Goal: Information Seeking & Learning: Learn about a topic

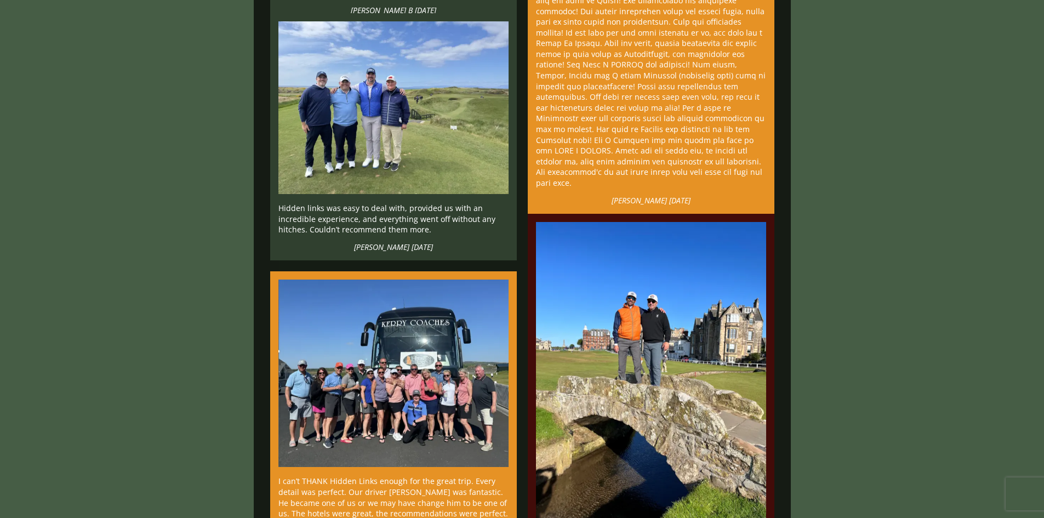
scroll to position [1151, 0]
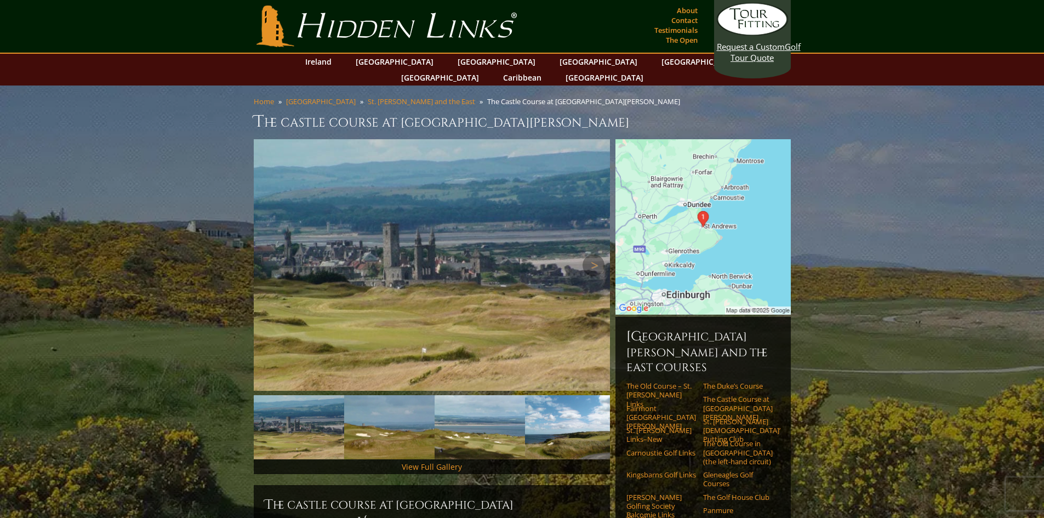
click at [607, 248] on img at bounding box center [432, 265] width 356 height 252
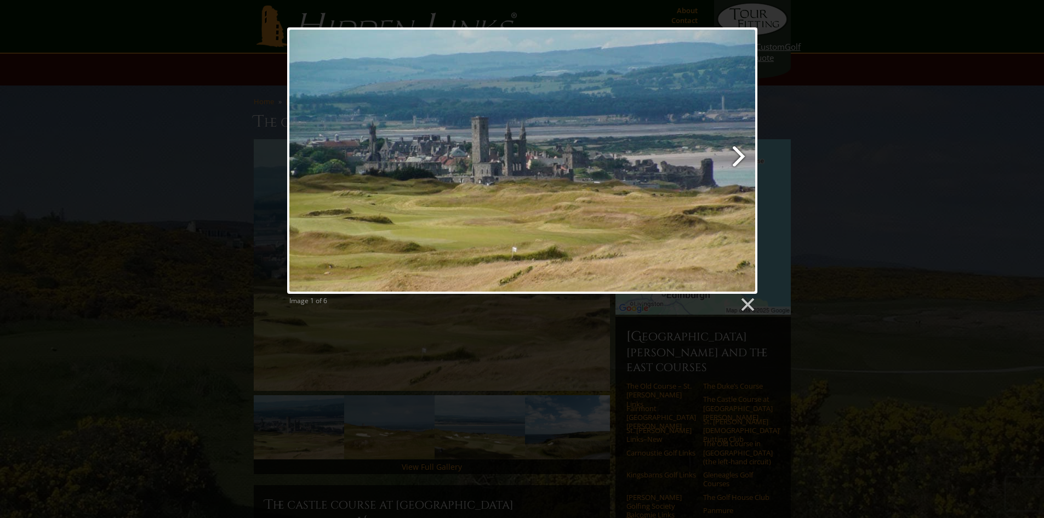
click at [741, 149] on link at bounding box center [606, 160] width 301 height 266
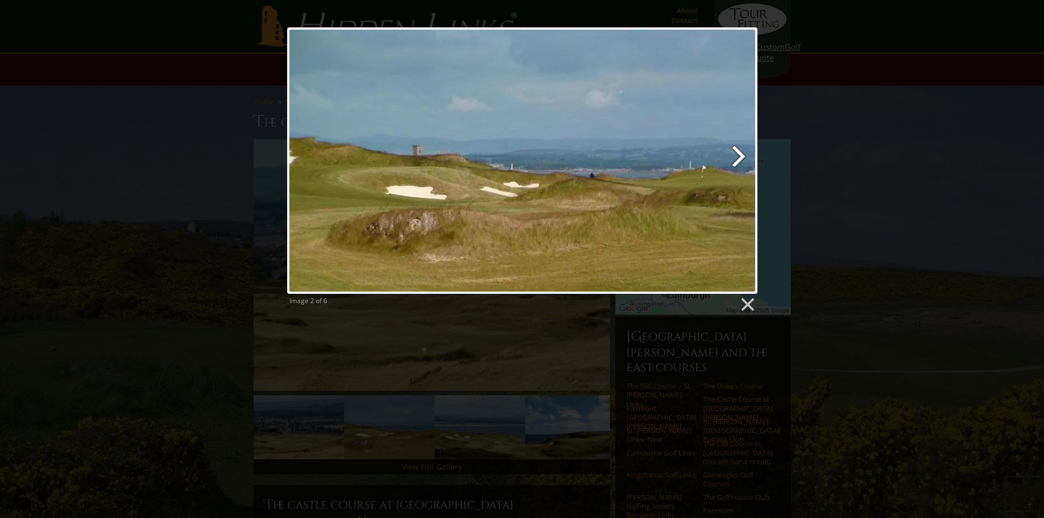
click at [741, 149] on link at bounding box center [606, 160] width 301 height 266
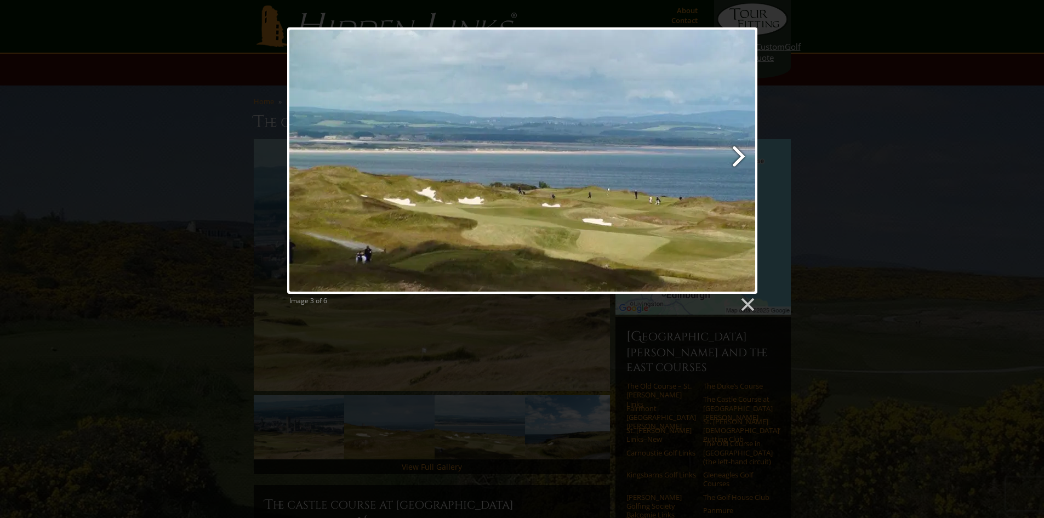
click at [741, 149] on link at bounding box center [606, 160] width 301 height 266
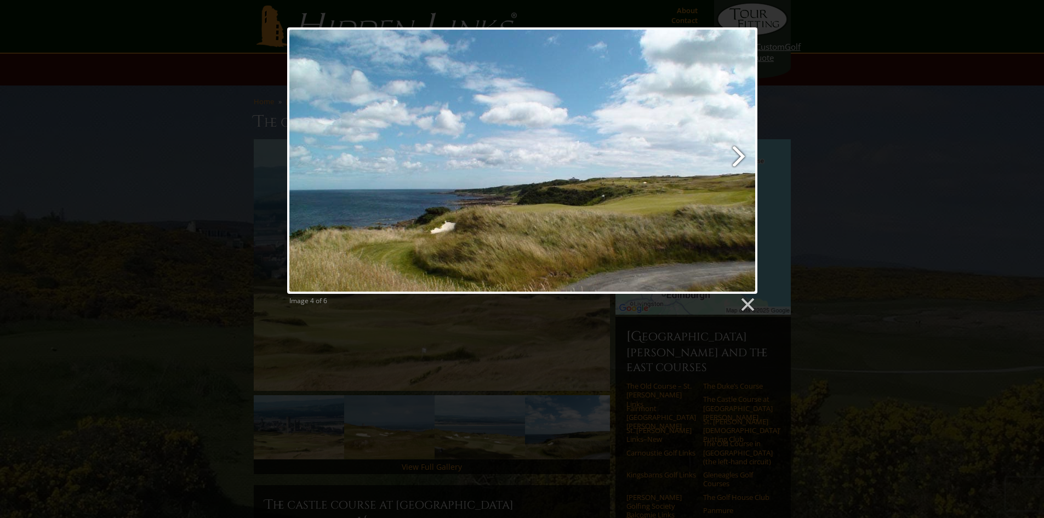
click at [741, 149] on link at bounding box center [606, 160] width 301 height 266
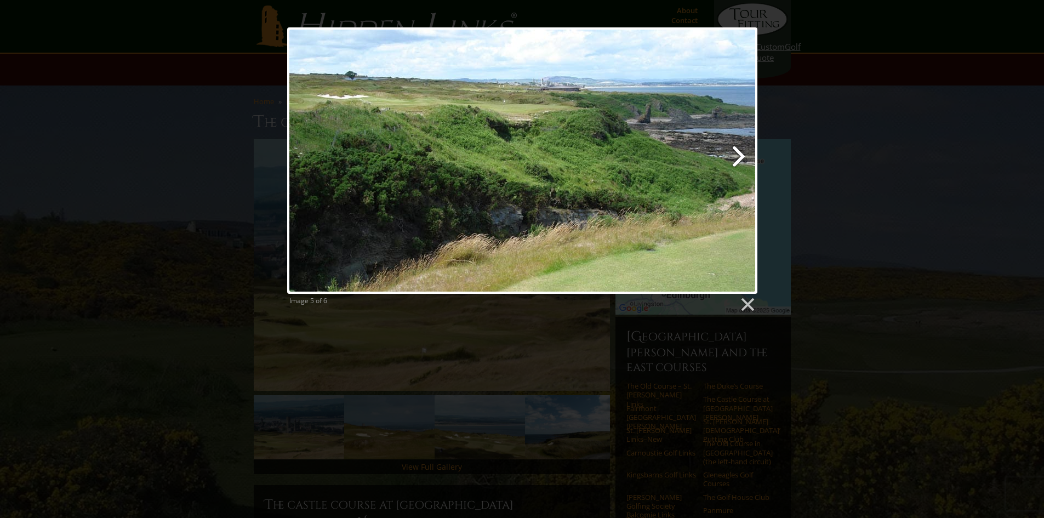
click at [741, 149] on link at bounding box center [606, 160] width 301 height 266
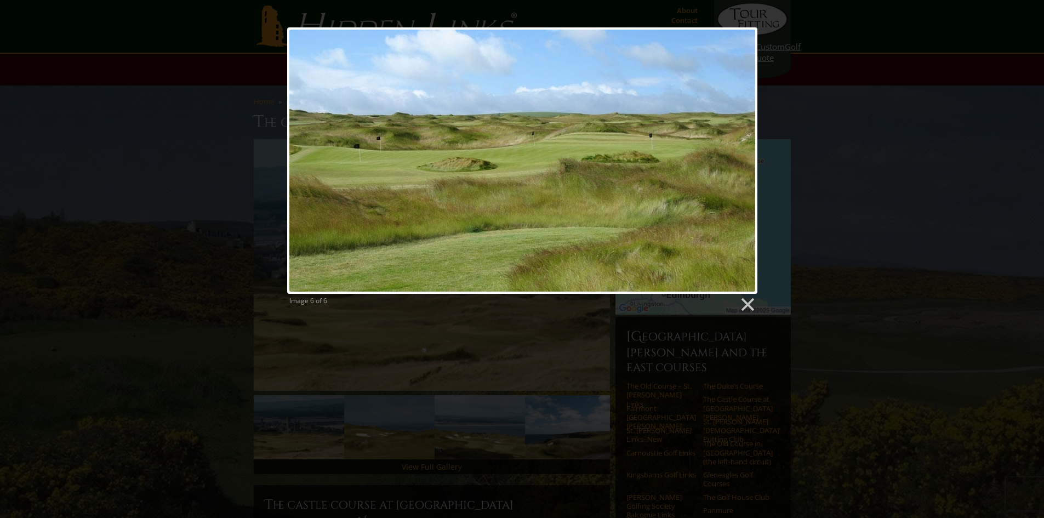
click at [741, 149] on div at bounding box center [522, 160] width 470 height 266
click at [753, 305] on link at bounding box center [747, 305] width 16 height 16
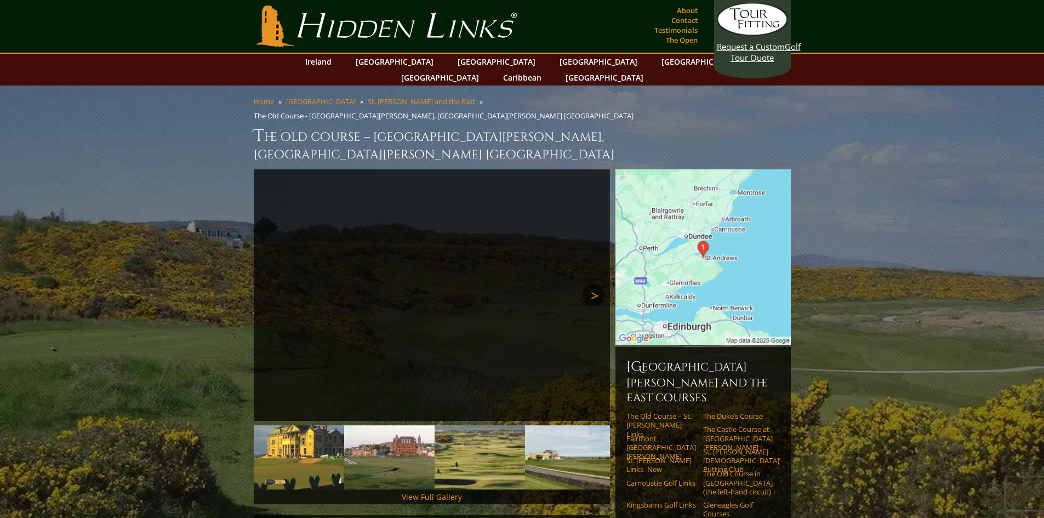
click at [589, 285] on link "Next" at bounding box center [594, 296] width 22 height 22
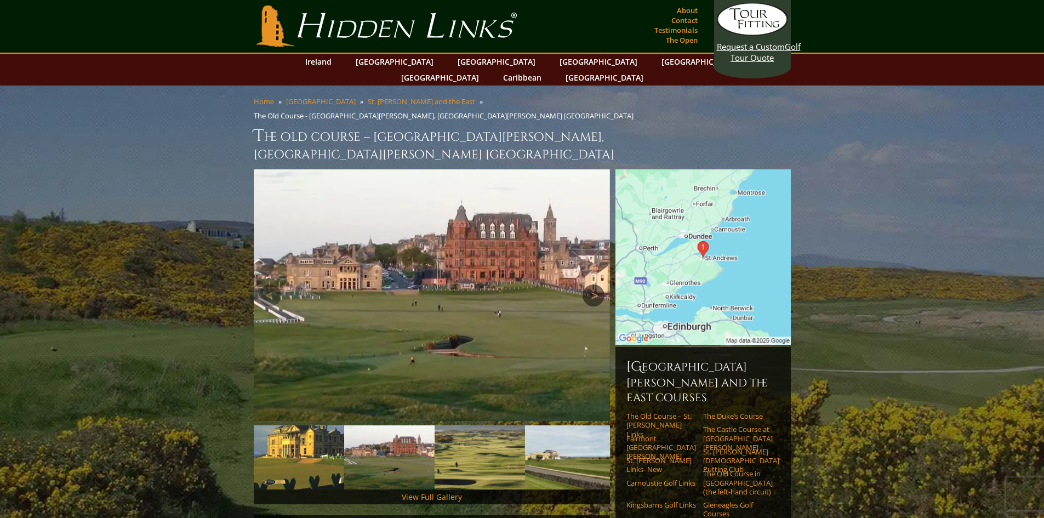
click at [589, 285] on link "Next" at bounding box center [594, 296] width 22 height 22
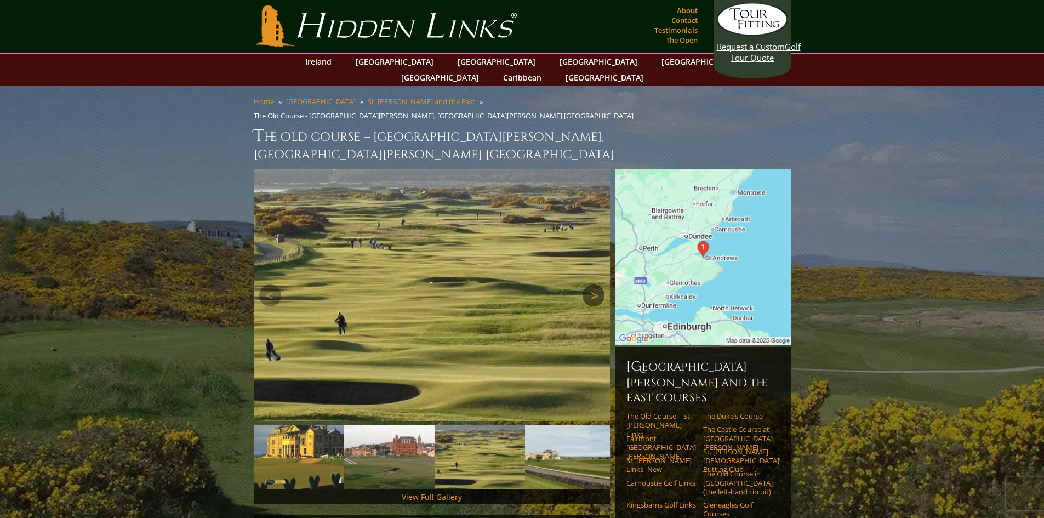
click at [589, 285] on link "Next" at bounding box center [594, 296] width 22 height 22
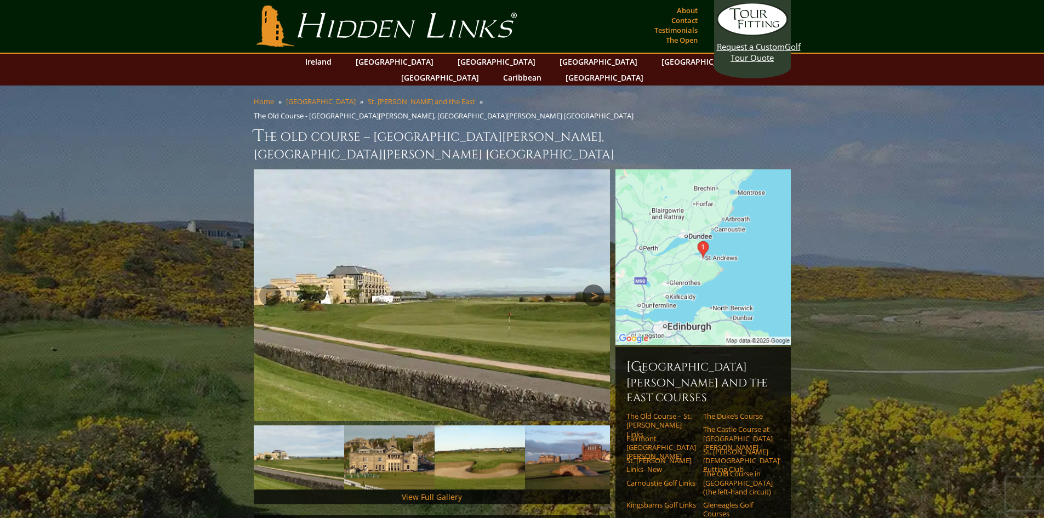
click at [589, 285] on link "Next" at bounding box center [594, 296] width 22 height 22
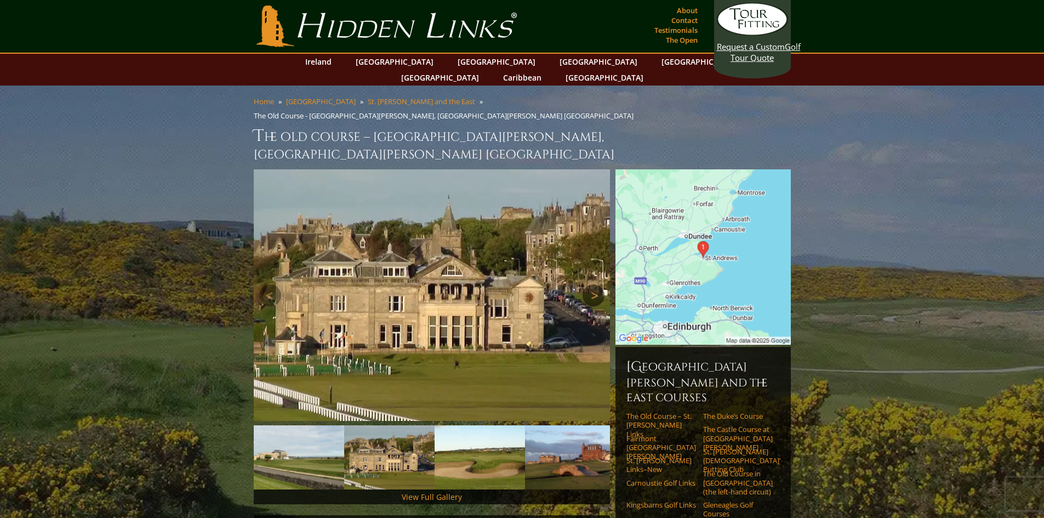
click at [589, 285] on link "Next" at bounding box center [594, 296] width 22 height 22
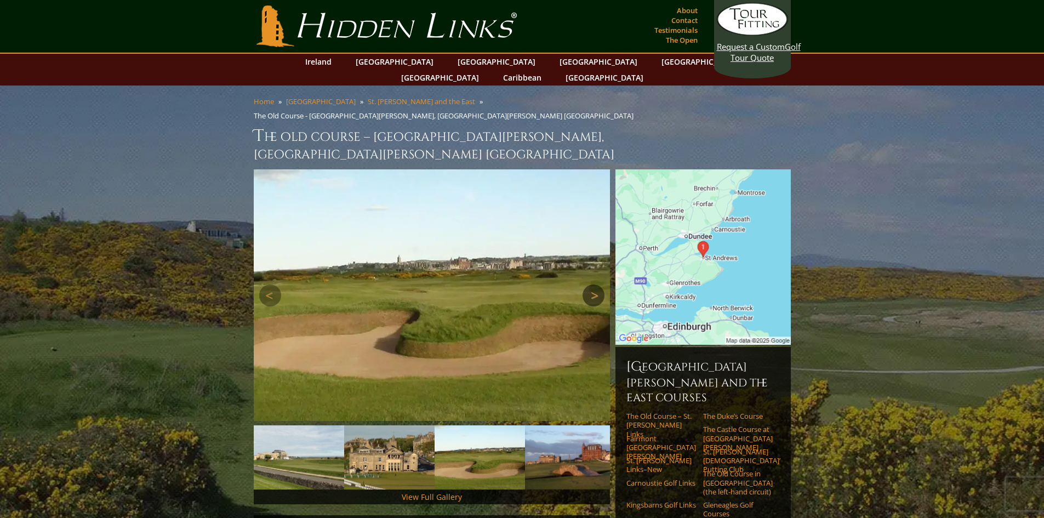
click at [589, 285] on link "Next" at bounding box center [594, 296] width 22 height 22
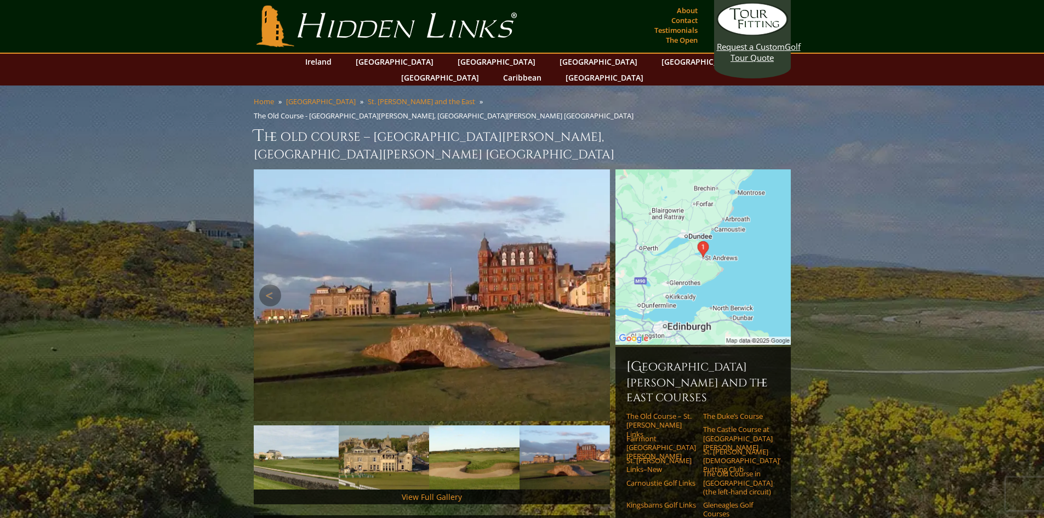
click at [589, 285] on link "Next" at bounding box center [594, 296] width 22 height 22
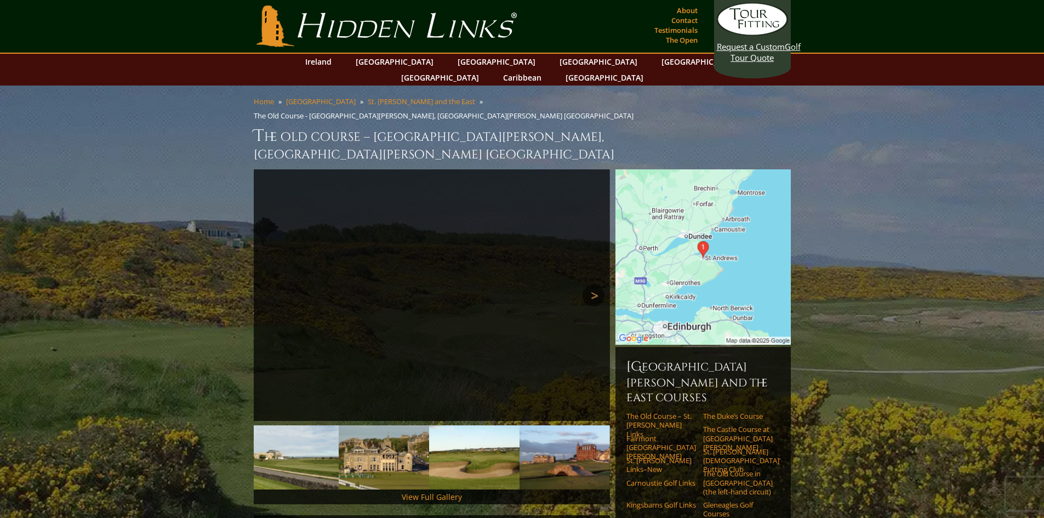
click at [589, 285] on link "Next" at bounding box center [594, 296] width 22 height 22
